Goal: Task Accomplishment & Management: Use online tool/utility

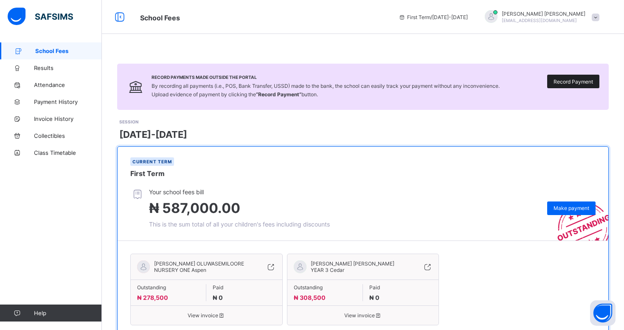
click at [580, 80] on span "Record Payment" at bounding box center [573, 82] width 39 height 6
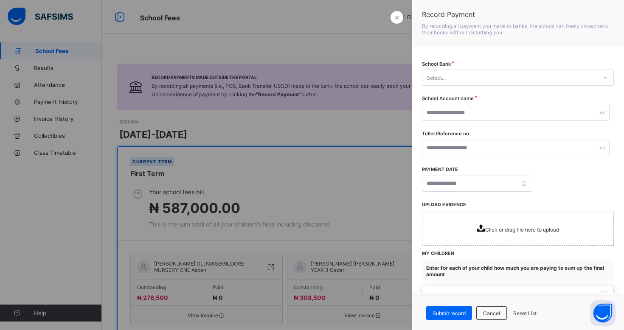
click at [575, 76] on div "Select..." at bounding box center [510, 78] width 175 height 12
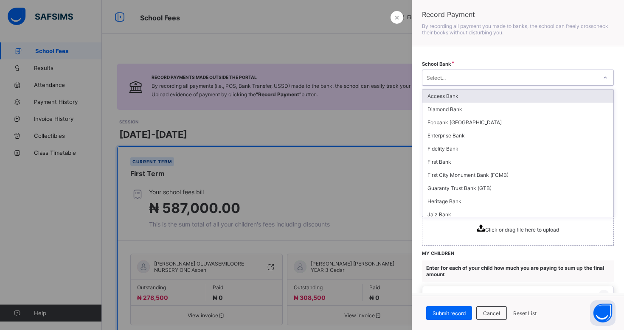
type input "*"
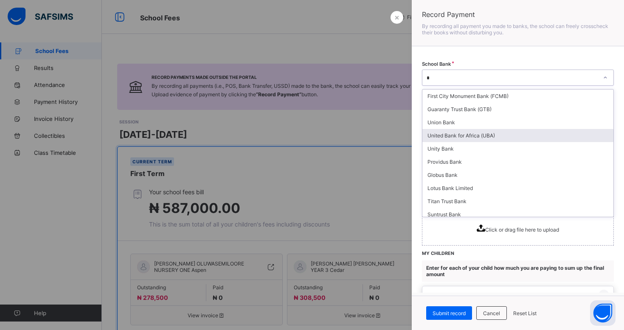
click at [516, 136] on div "United Bank for Africa (UBA)" at bounding box center [518, 135] width 191 height 13
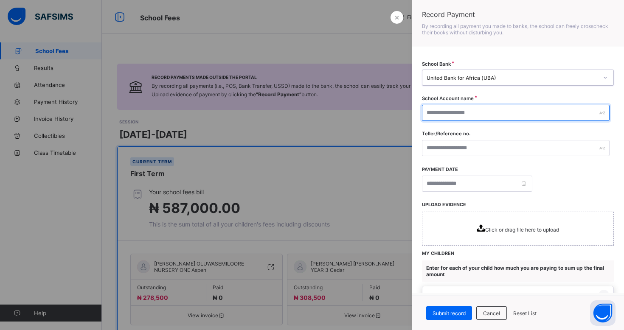
click at [508, 112] on input "text" at bounding box center [516, 113] width 188 height 16
click at [550, 116] on input "text" at bounding box center [516, 113] width 188 height 16
type input "**********"
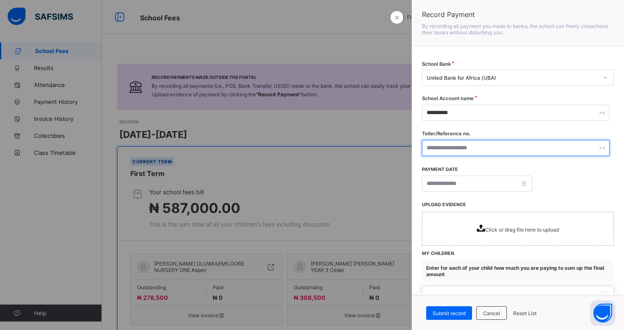
click at [559, 146] on input "text" at bounding box center [516, 148] width 188 height 16
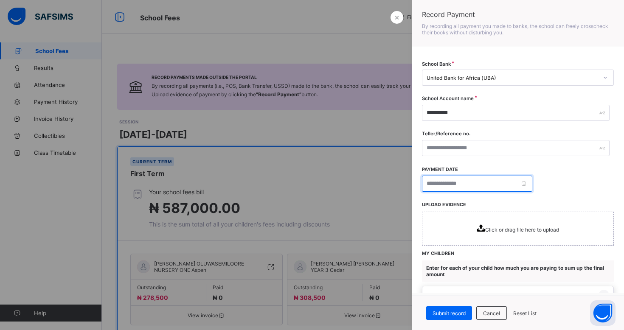
click at [509, 185] on input at bounding box center [477, 184] width 110 height 16
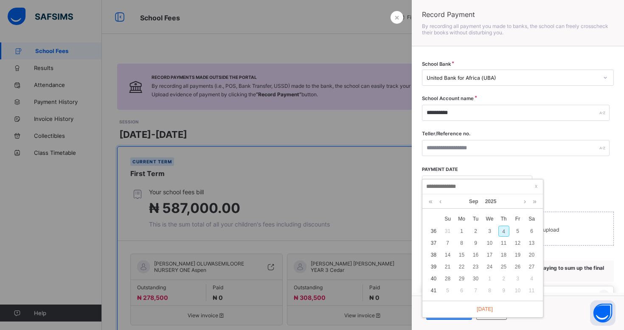
click at [502, 232] on div "4" at bounding box center [504, 231] width 11 height 11
type input "**********"
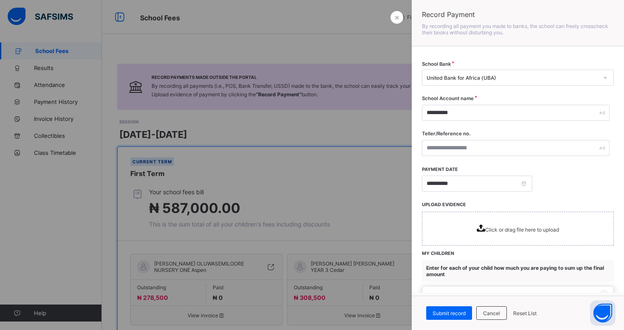
click at [479, 228] on icon at bounding box center [481, 228] width 8 height 7
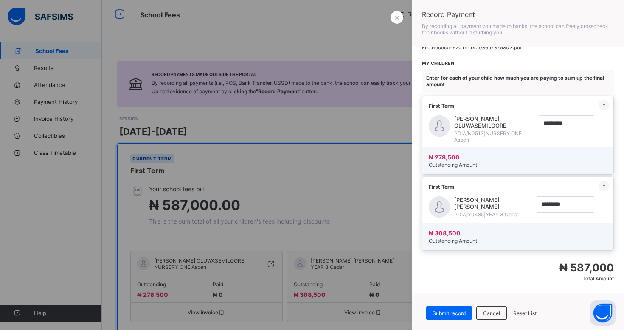
scroll to position [4, 0]
click at [502, 130] on span "PDIA/N0513 | NURSERY ONE Aspen" at bounding box center [494, 136] width 80 height 13
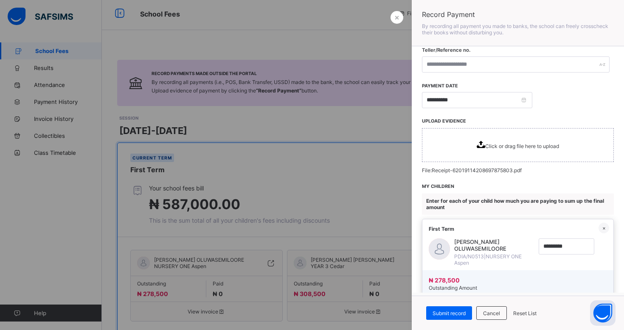
scroll to position [80, 0]
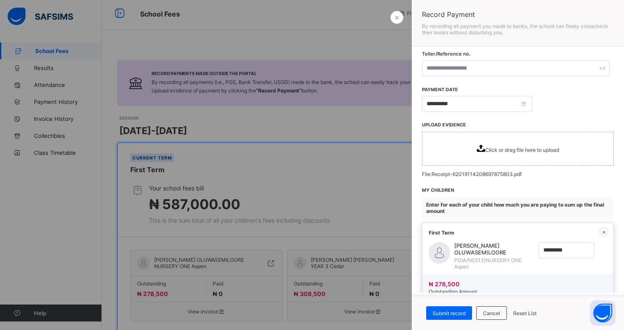
click at [481, 150] on icon at bounding box center [481, 148] width 8 height 7
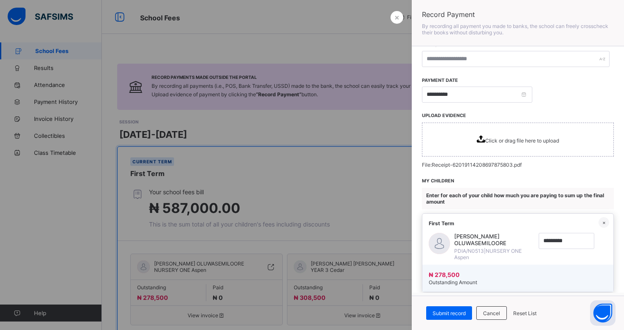
scroll to position [0, 0]
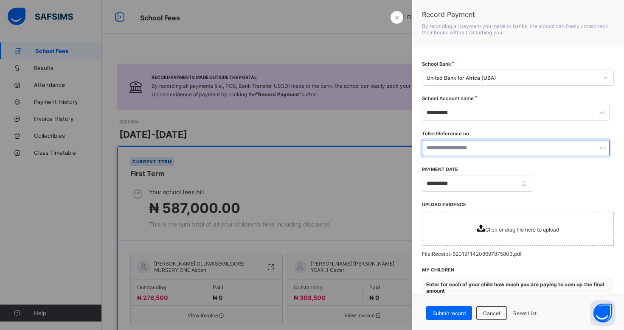
click at [516, 147] on input "text" at bounding box center [516, 148] width 188 height 16
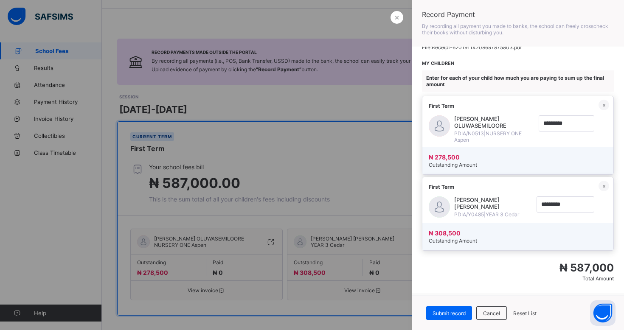
scroll to position [37, 0]
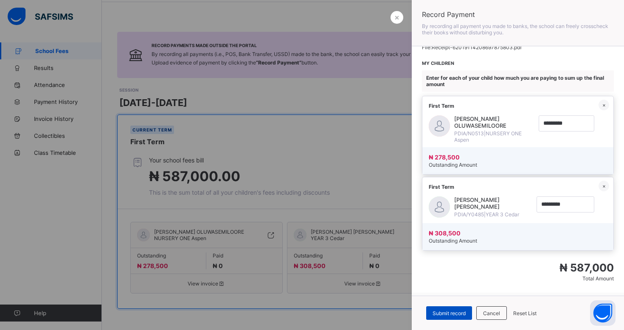
click at [451, 315] on span "Submit record" at bounding box center [449, 313] width 33 height 6
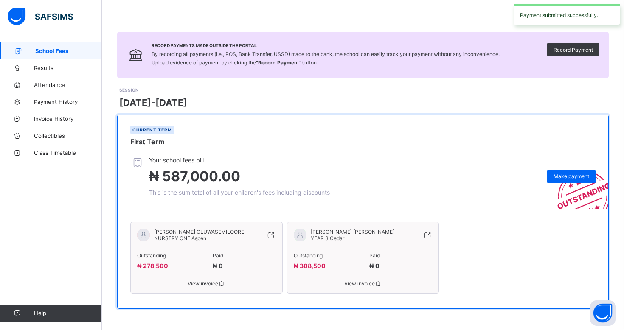
scroll to position [51, 0]
